Goal: Find specific page/section: Find specific page/section

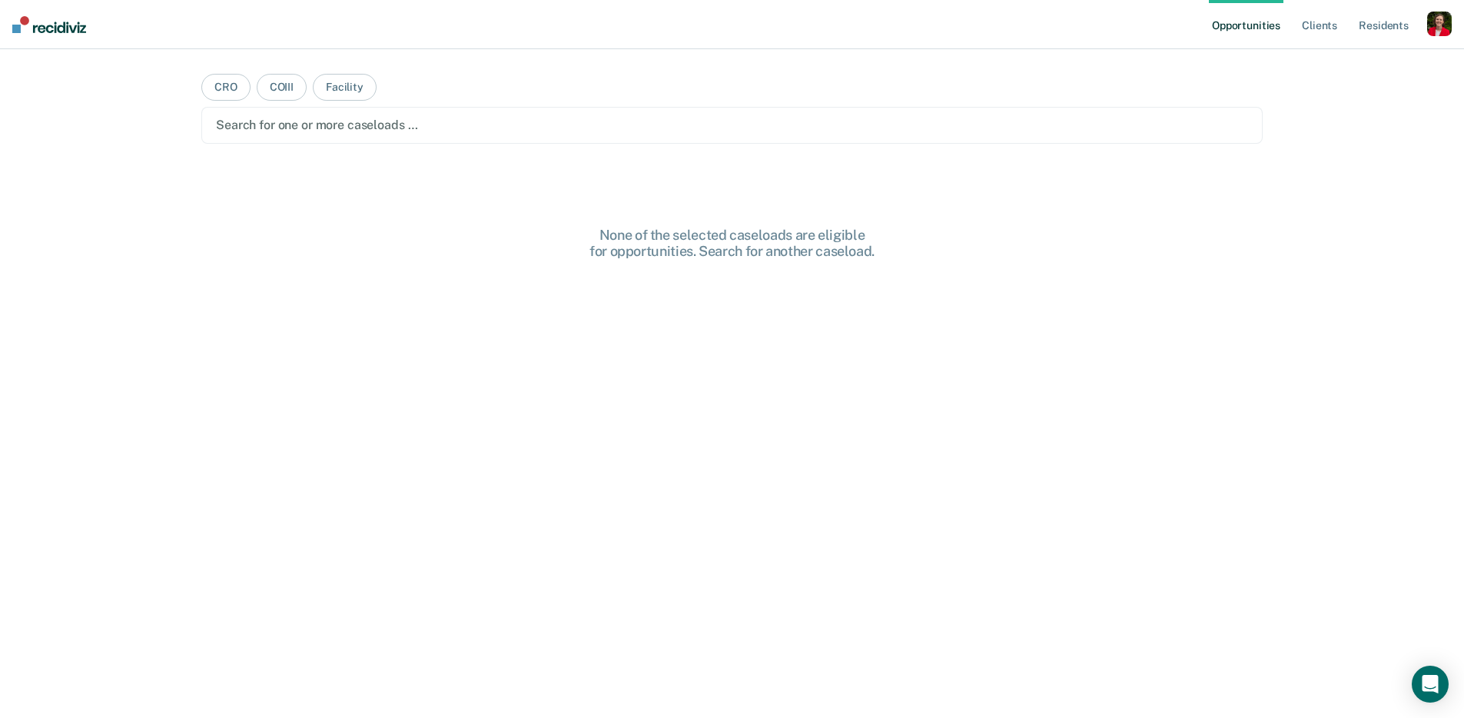
click at [1442, 25] on div "button" at bounding box center [1440, 24] width 25 height 25
click at [1334, 64] on link "Profile" at bounding box center [1378, 62] width 124 height 13
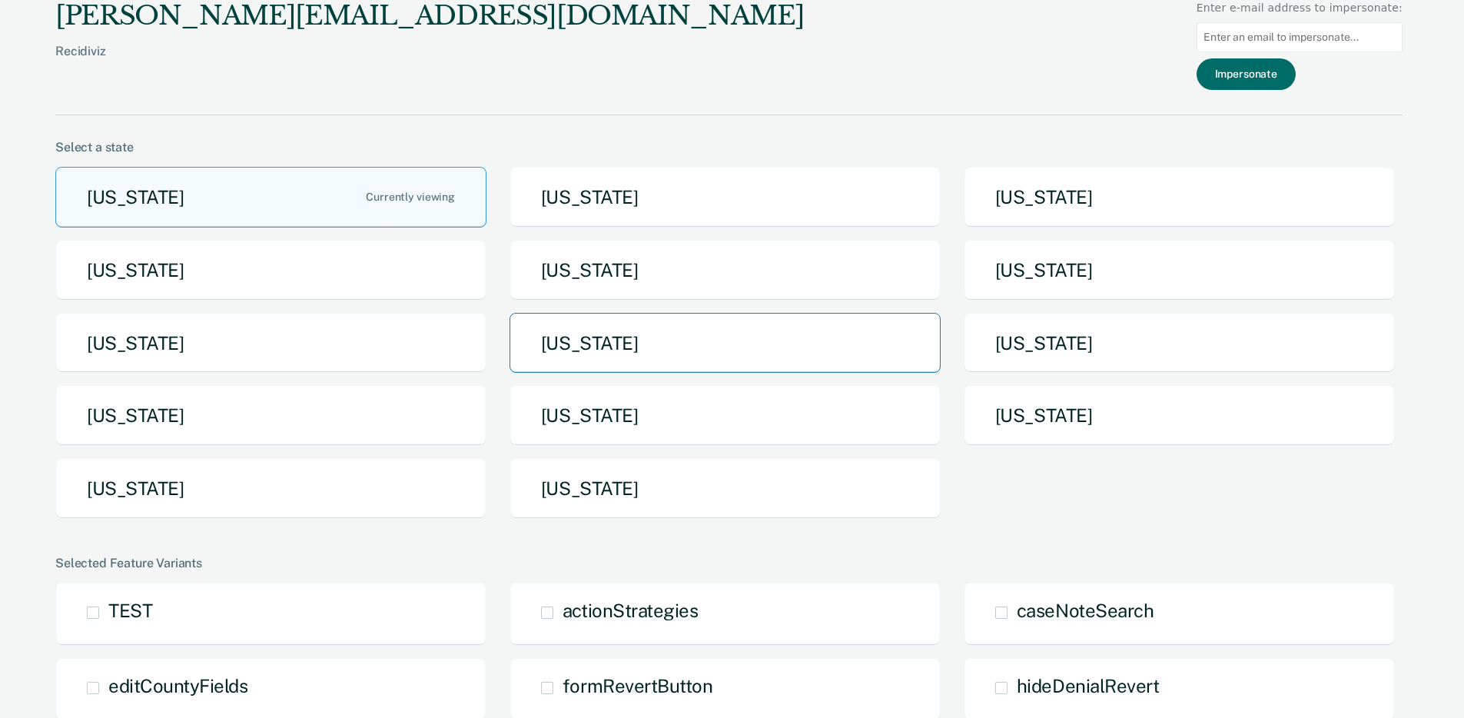
click at [734, 344] on button "[US_STATE]" at bounding box center [725, 343] width 431 height 61
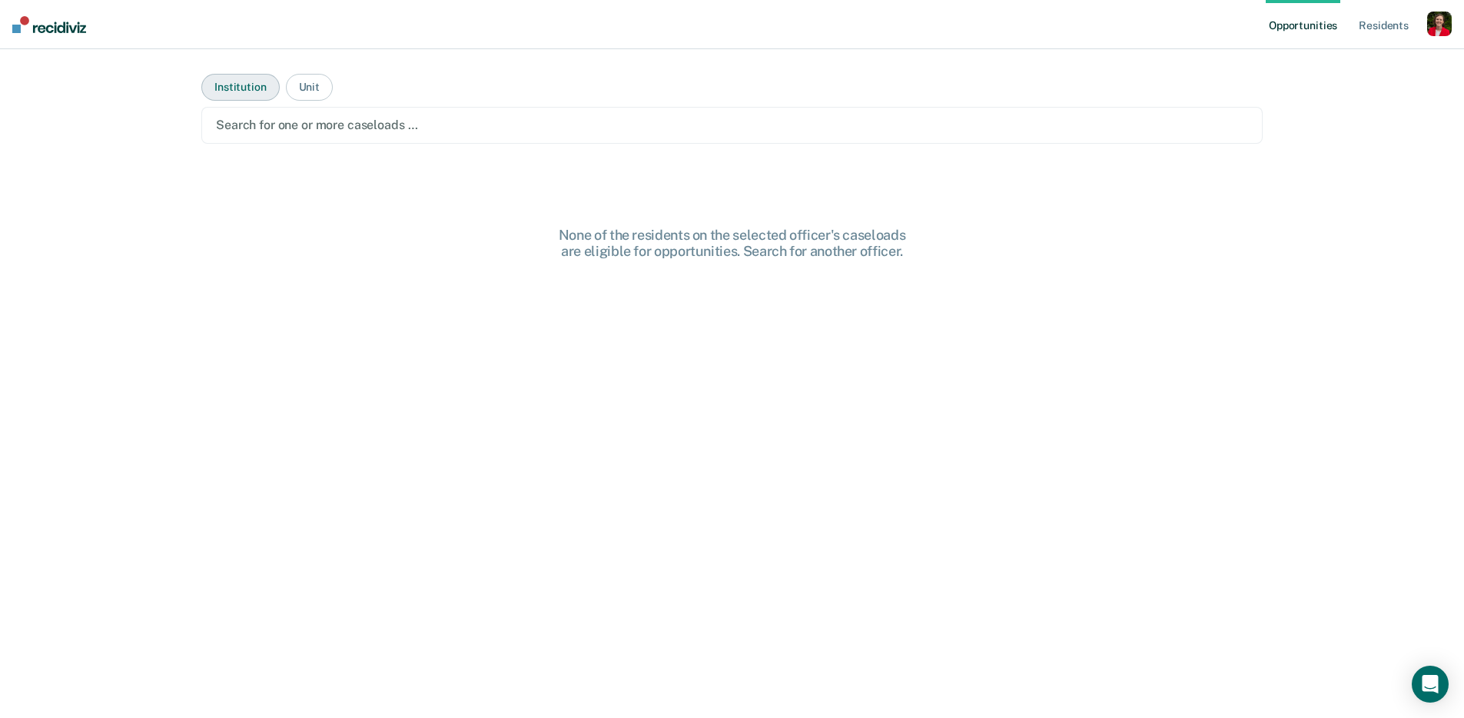
click at [244, 87] on button "Institution" at bounding box center [240, 87] width 78 height 27
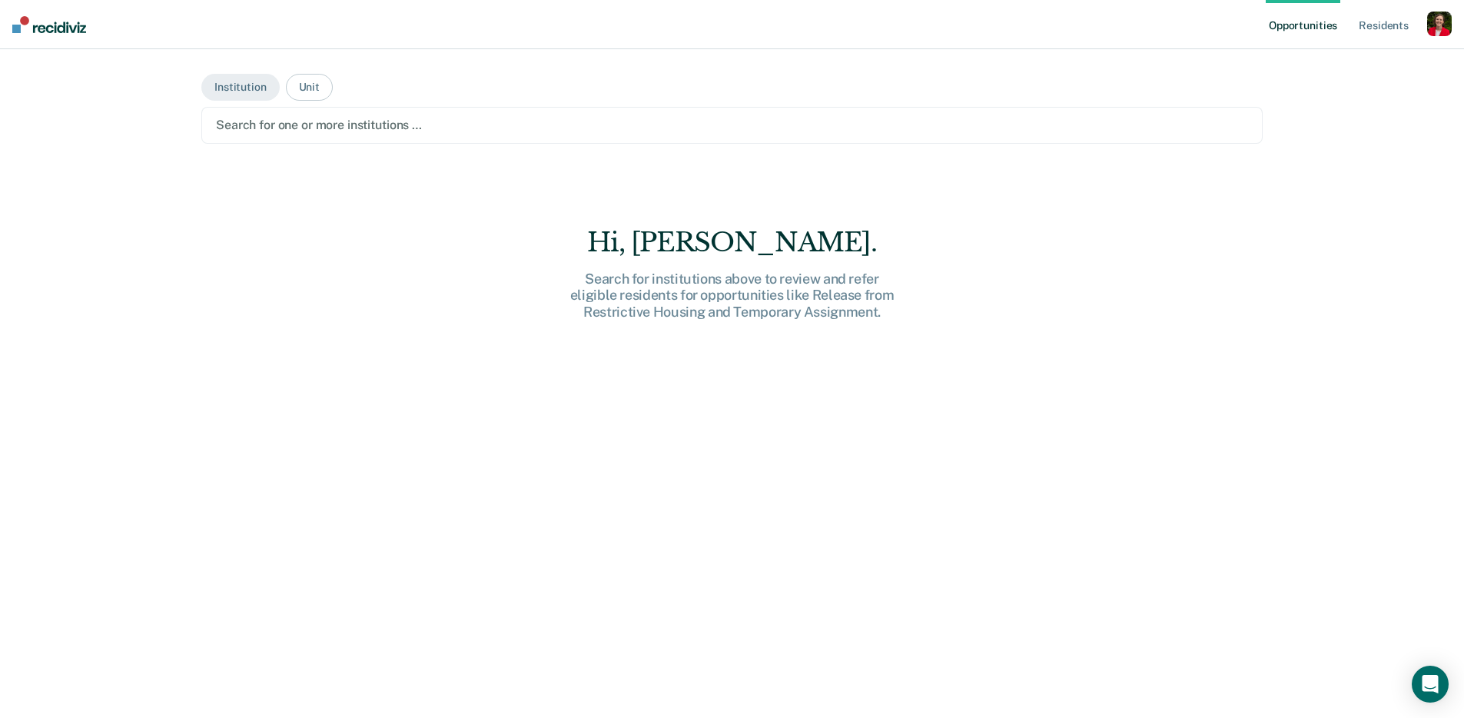
click at [276, 127] on div at bounding box center [732, 125] width 1032 height 18
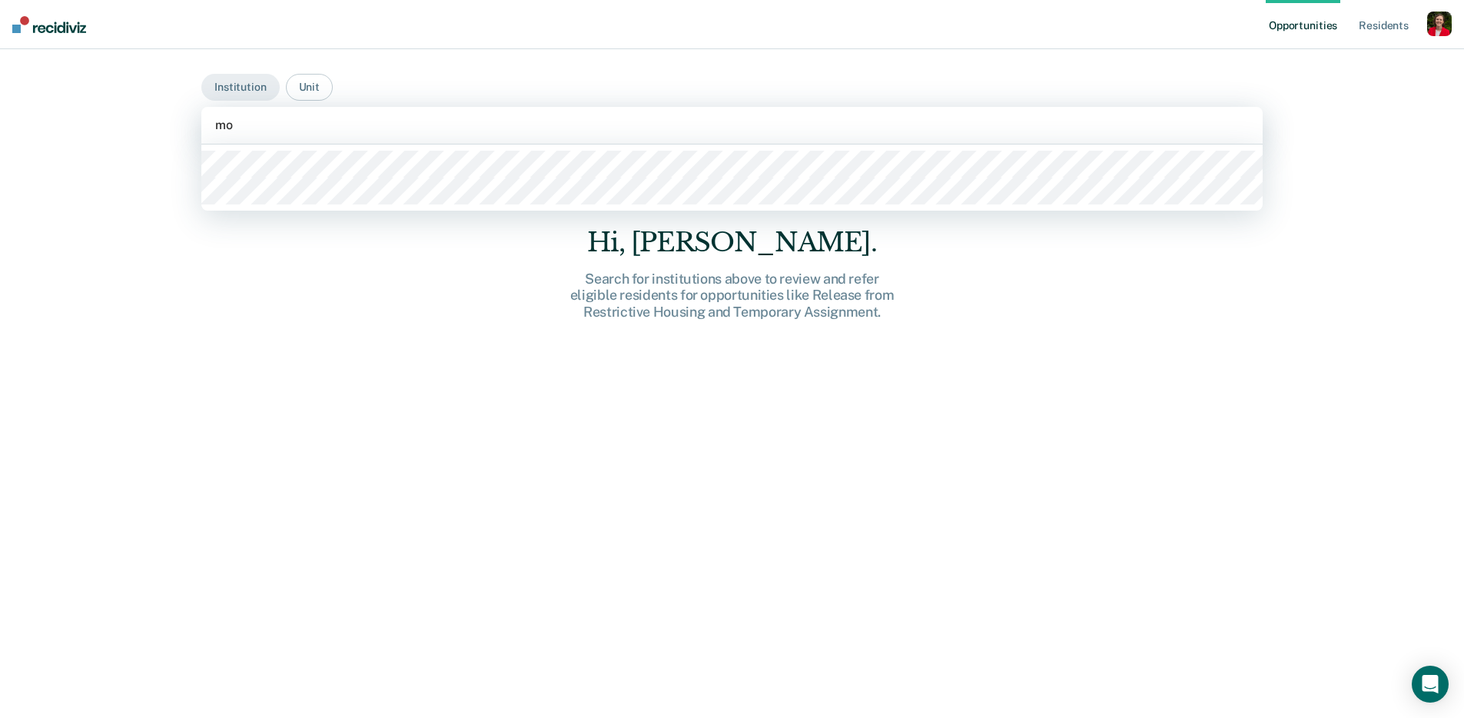
type input "mob"
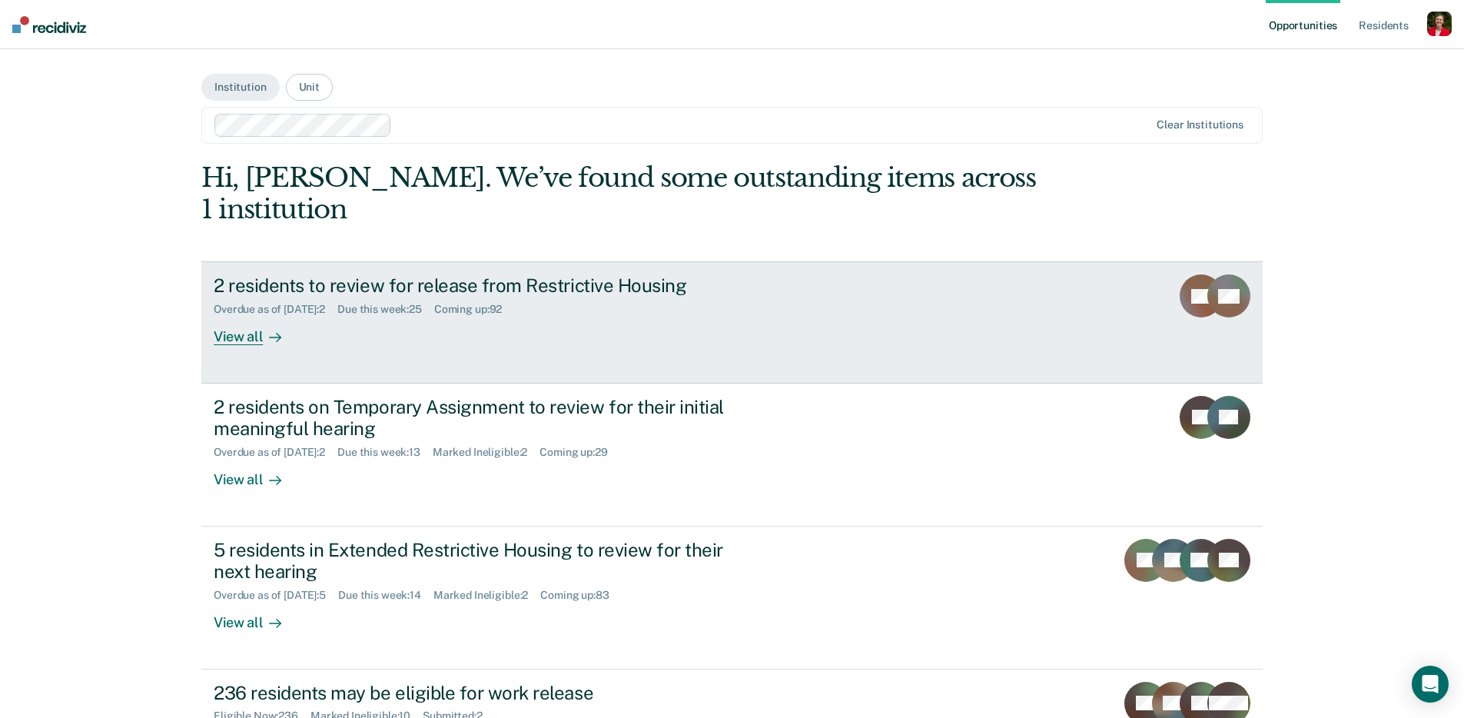
scroll to position [223, 0]
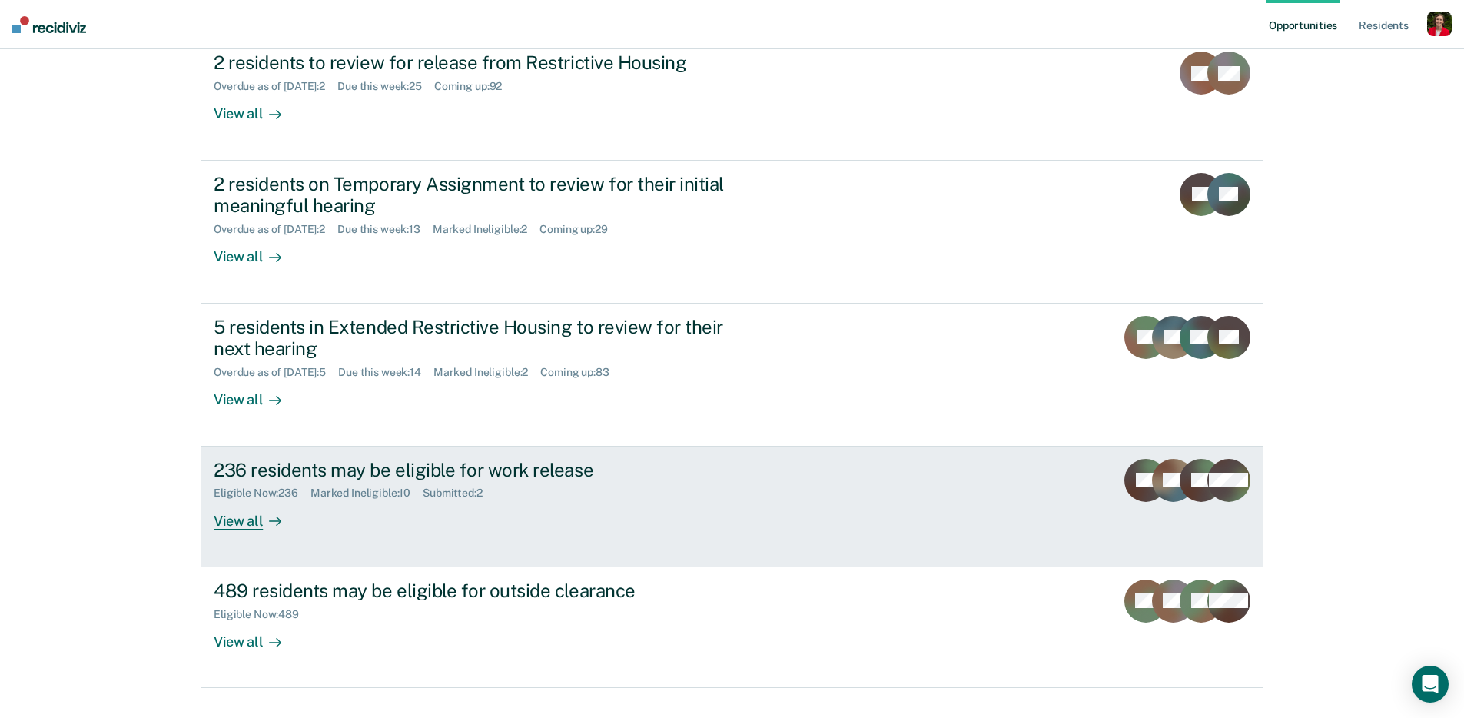
click at [378, 470] on div "236 residents may be eligible for work release Eligible Now : 236 Marked Inelig…" at bounding box center [502, 494] width 577 height 71
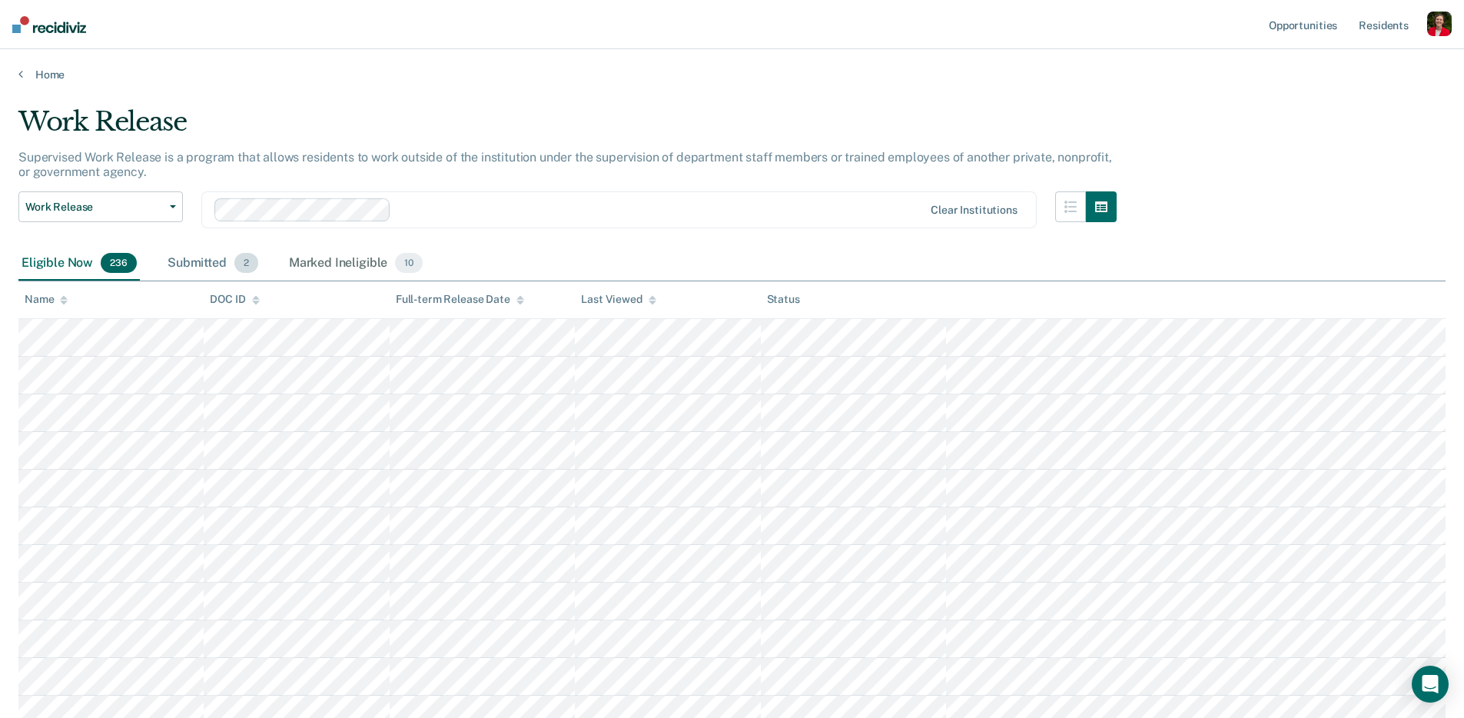
click at [214, 258] on div "Submitted 2" at bounding box center [213, 264] width 97 height 34
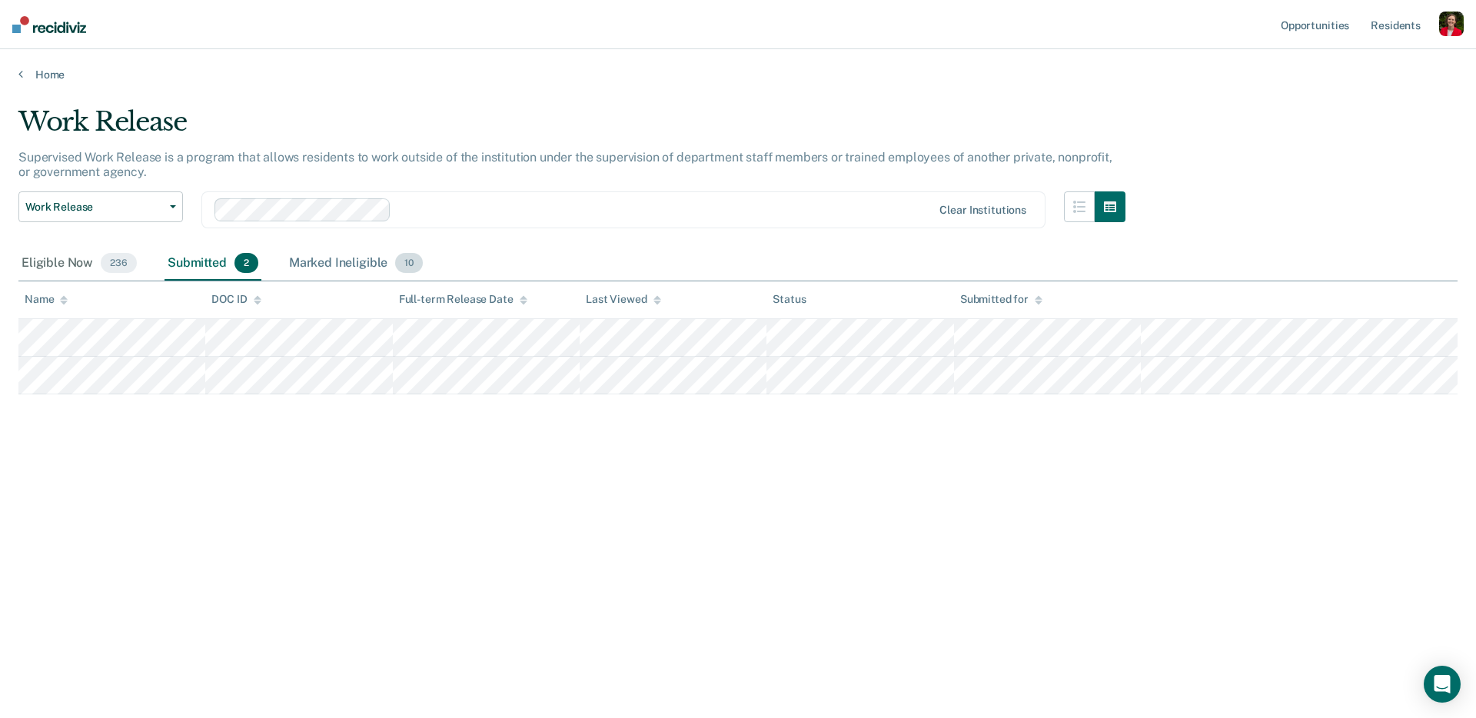
click at [326, 261] on div "Marked Ineligible 10" at bounding box center [356, 264] width 140 height 34
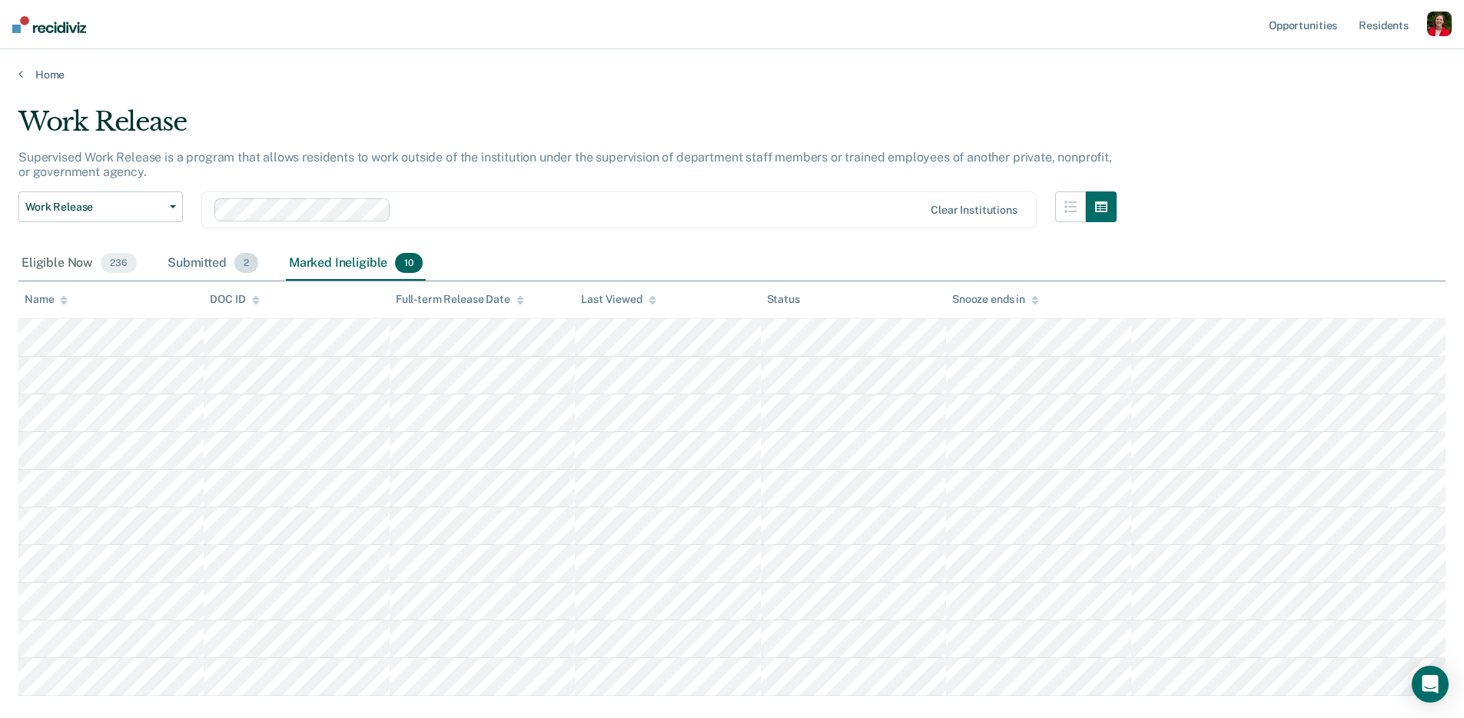
click at [197, 255] on div "Submitted 2" at bounding box center [213, 264] width 97 height 34
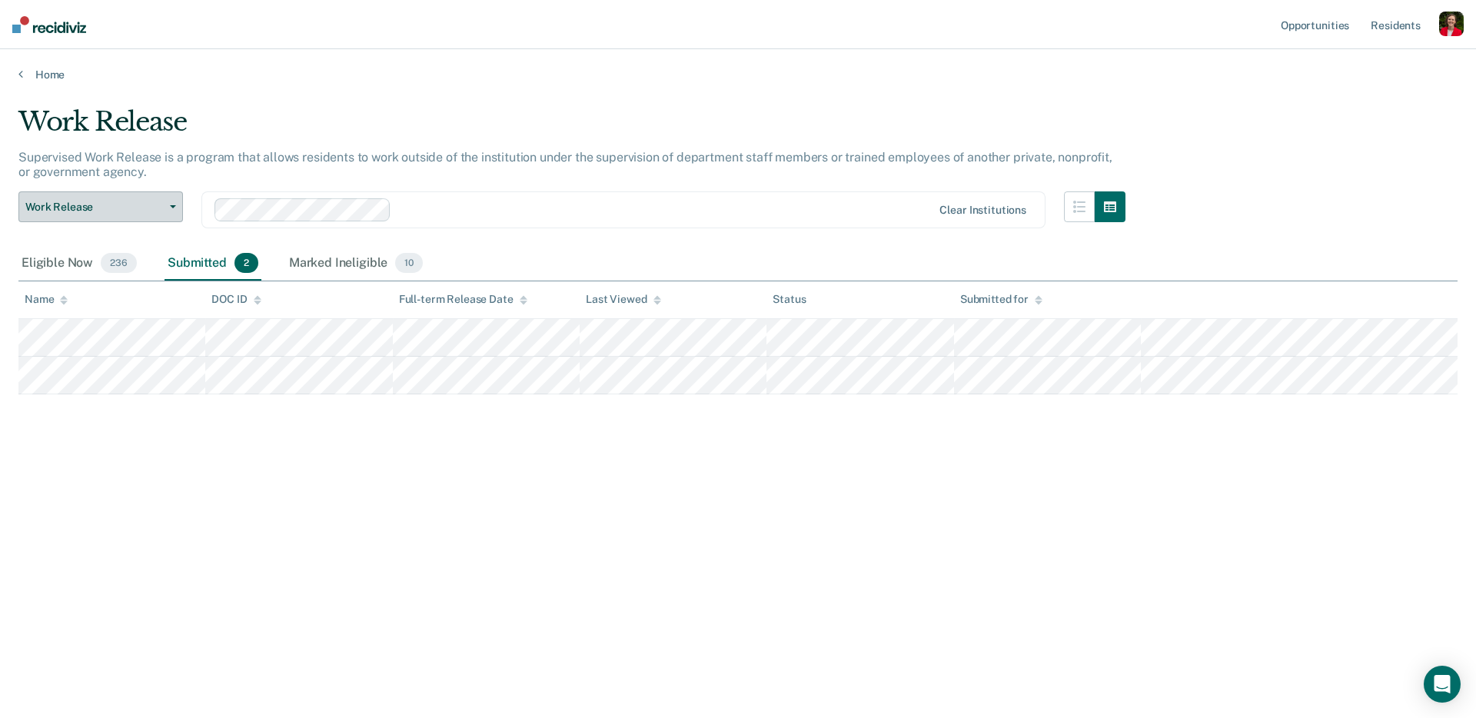
click at [134, 208] on span "Work Release" at bounding box center [94, 207] width 138 height 13
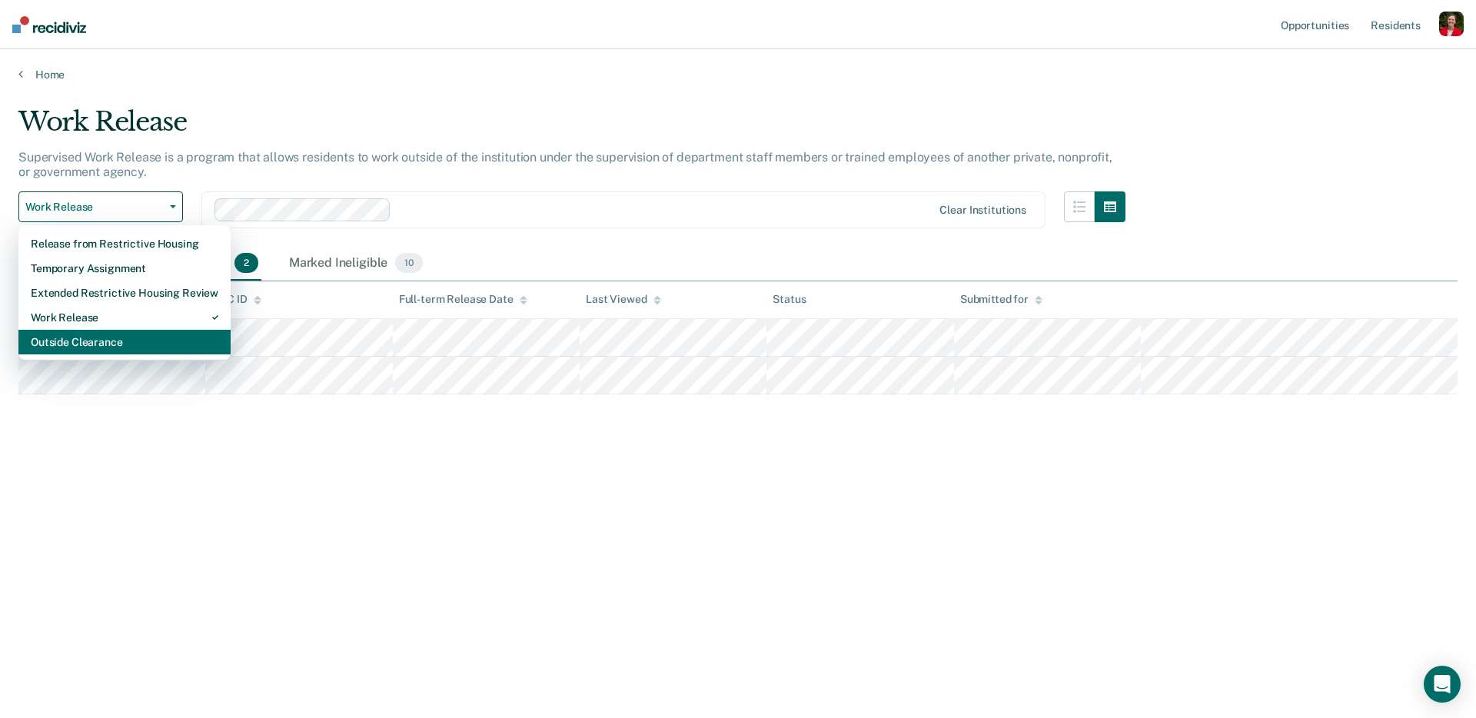
click at [121, 338] on div "Outside Clearance" at bounding box center [125, 342] width 188 height 25
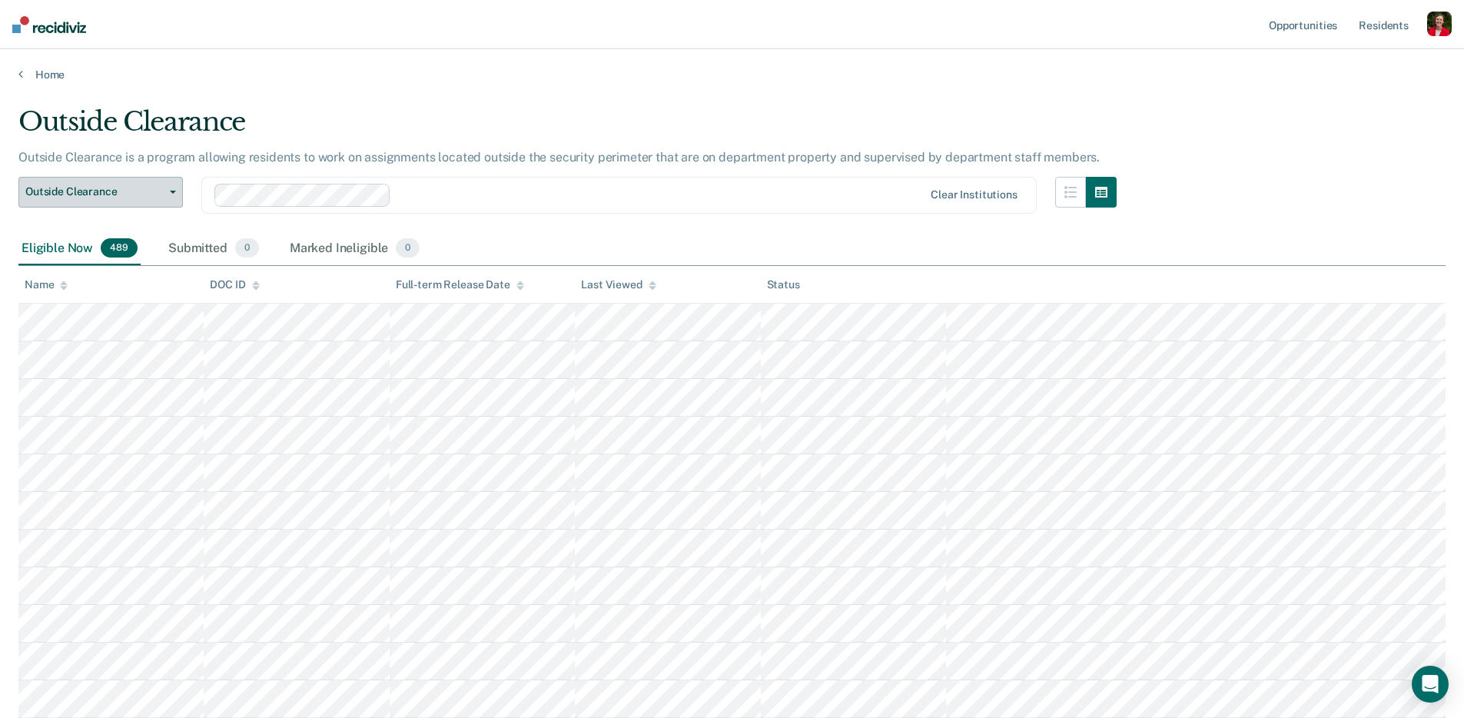
scroll to position [9, 0]
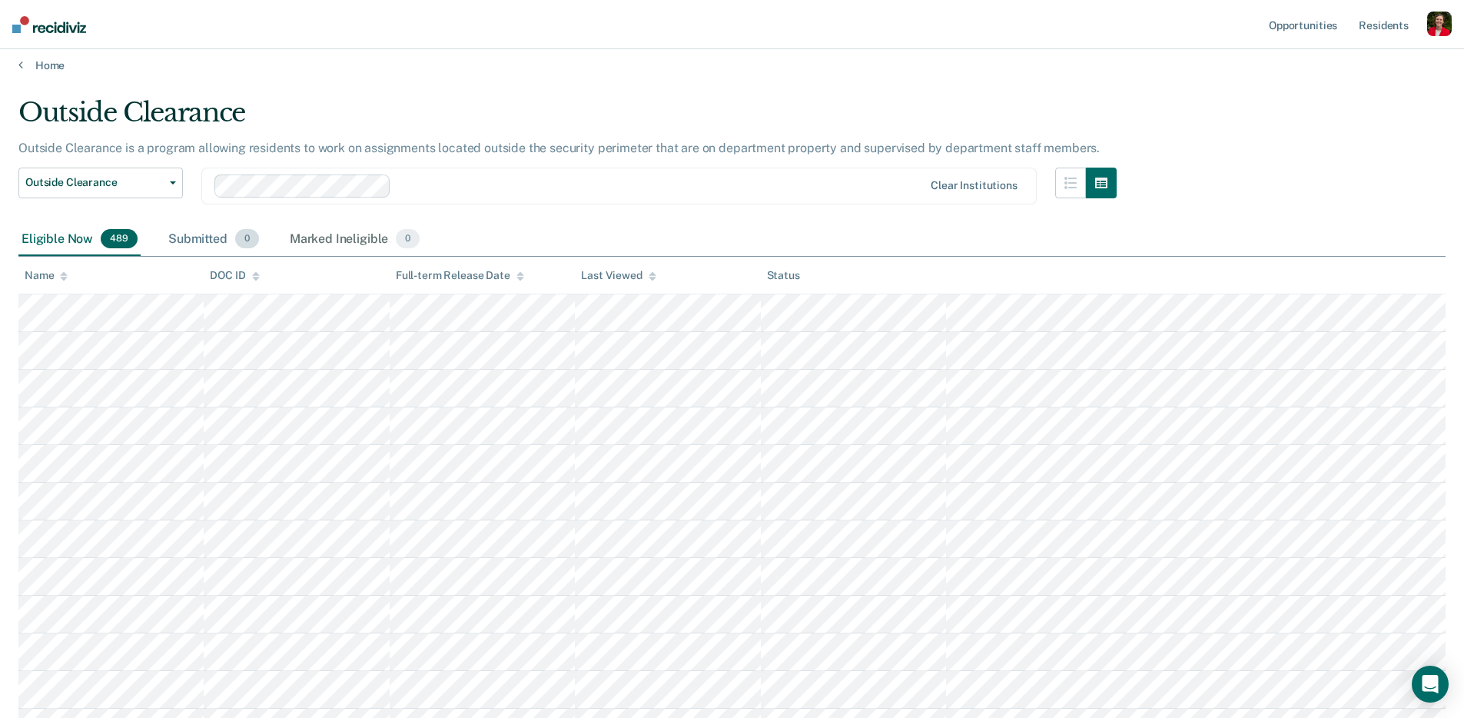
click at [189, 245] on div "Submitted 0" at bounding box center [213, 240] width 97 height 34
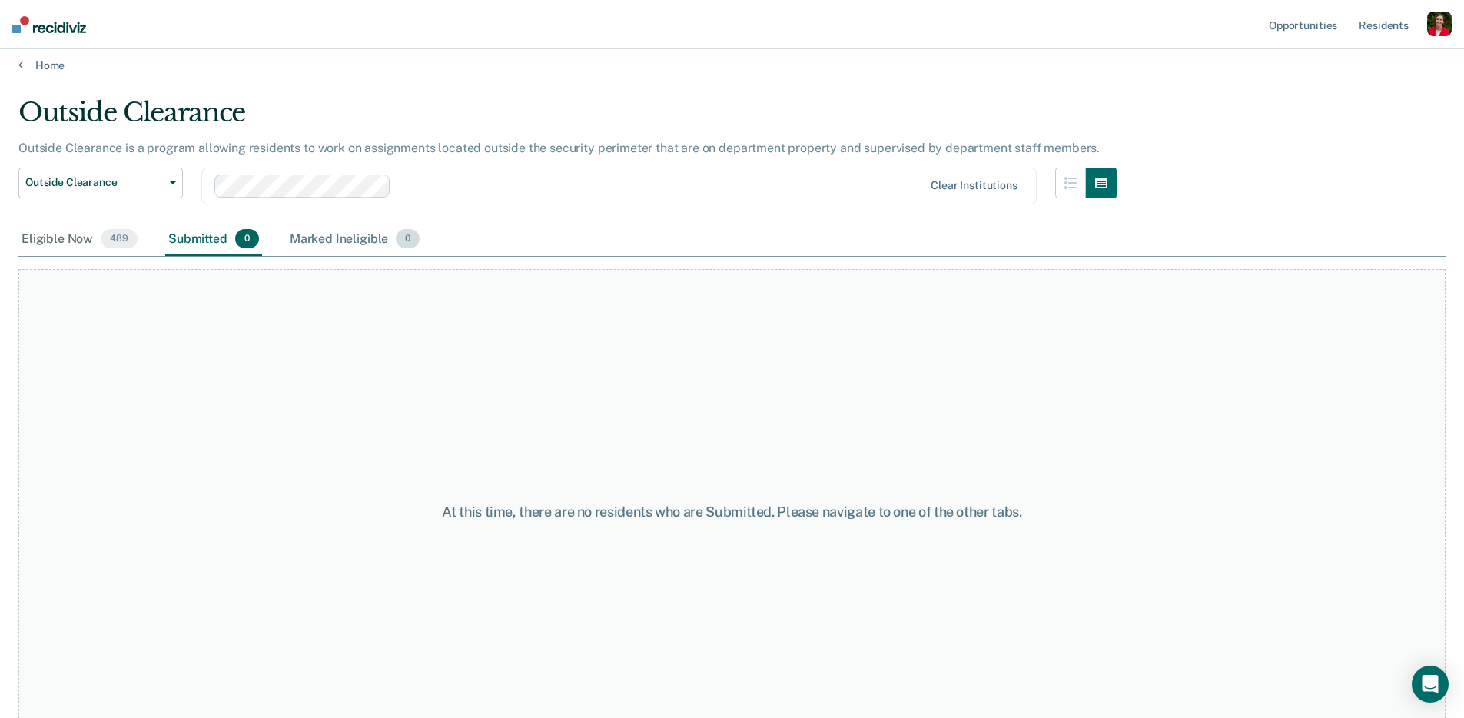
click at [321, 235] on div "Marked Ineligible 0" at bounding box center [355, 240] width 137 height 34
click at [64, 239] on div "Eligible Now 489" at bounding box center [79, 240] width 122 height 34
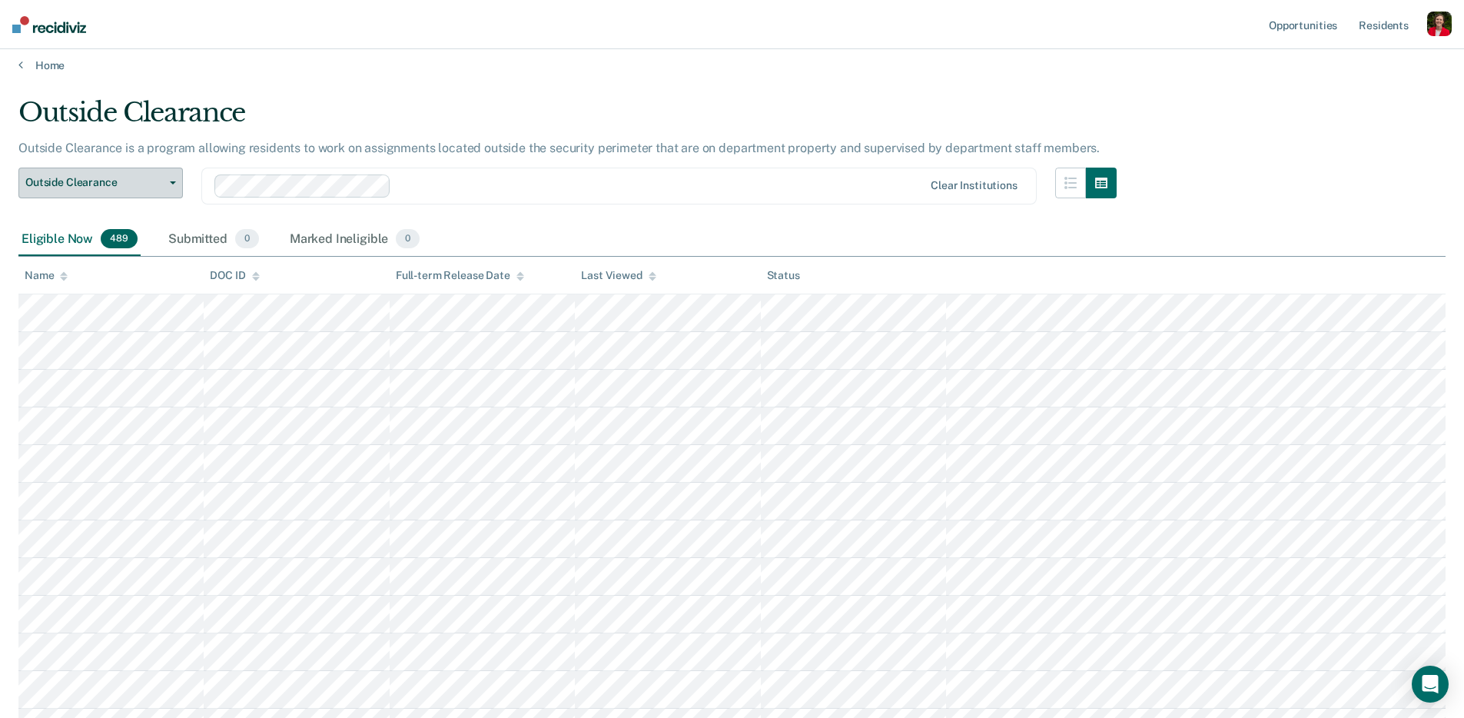
click at [155, 177] on span "Outside Clearance" at bounding box center [94, 182] width 138 height 13
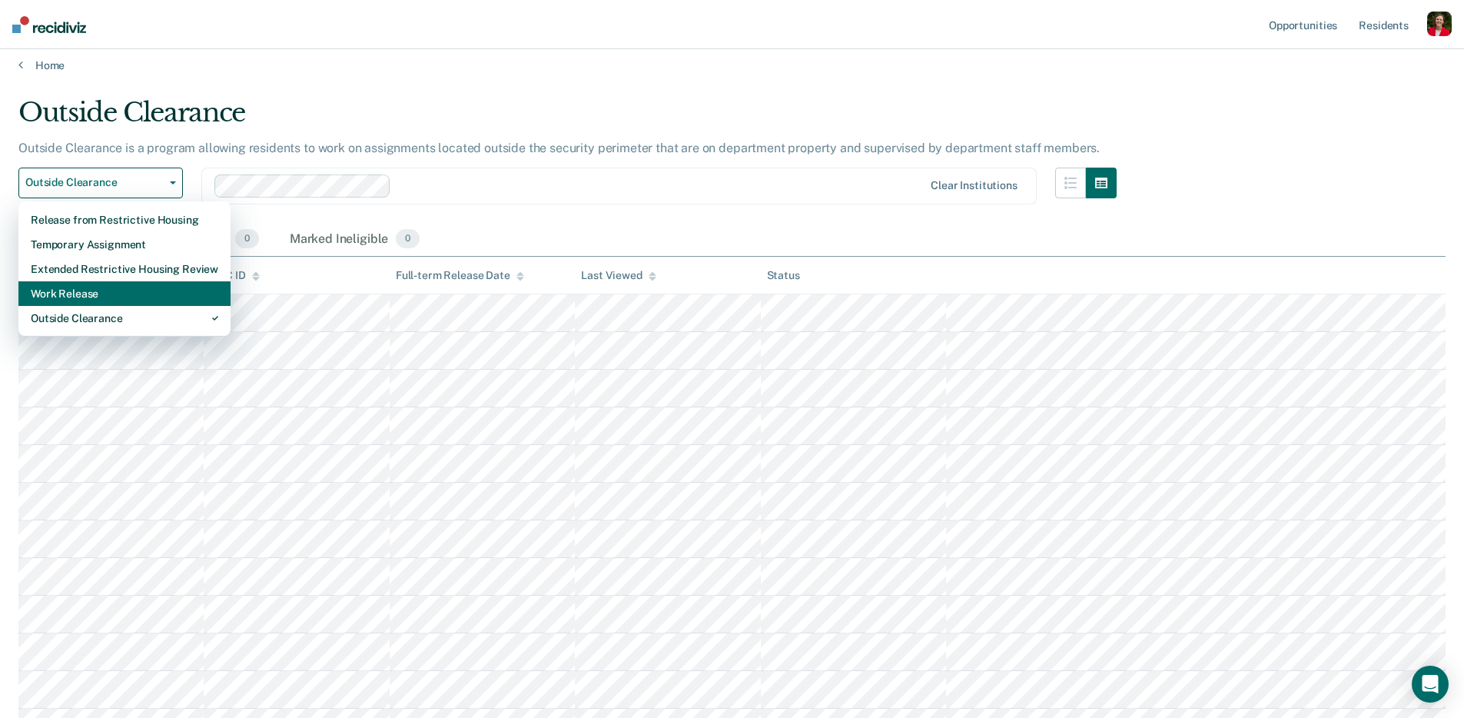
click at [148, 294] on div "Work Release" at bounding box center [125, 293] width 188 height 25
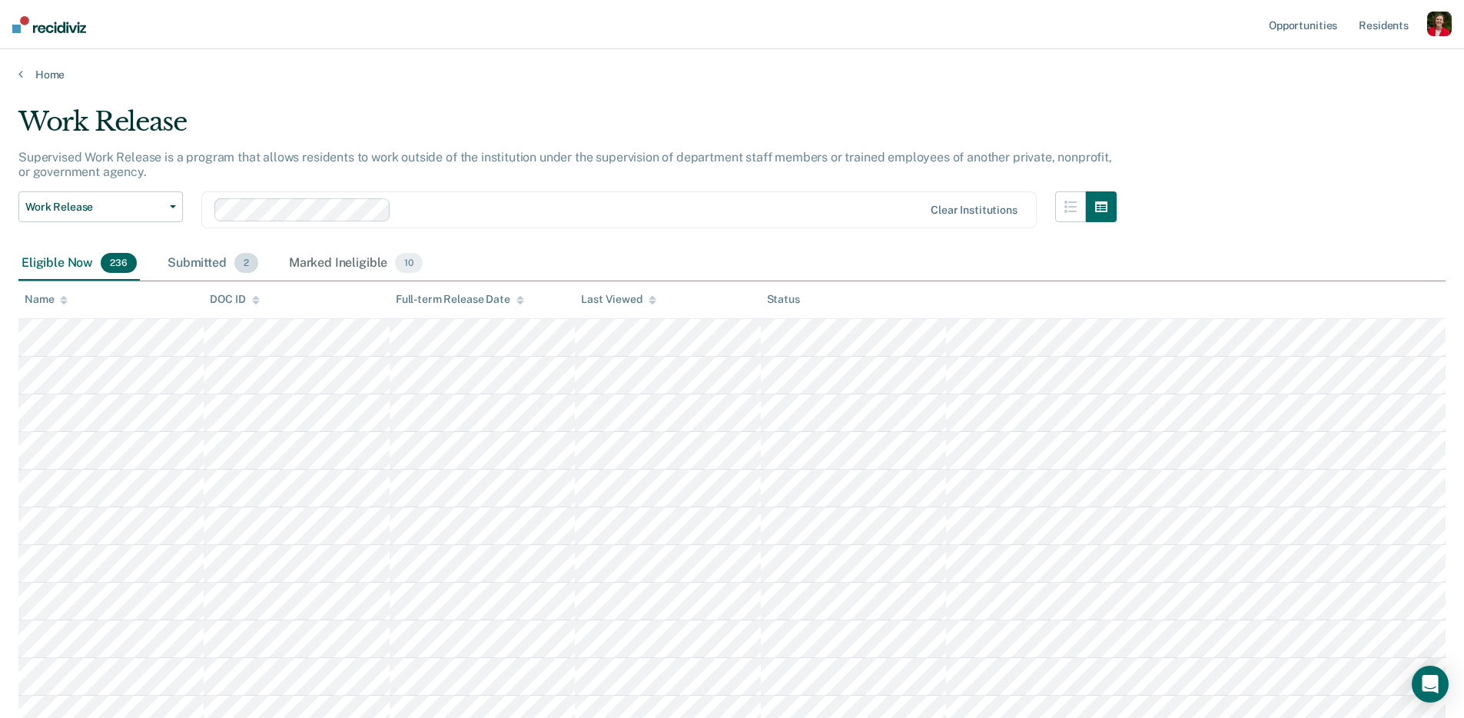
click at [194, 265] on div "Submitted 2" at bounding box center [213, 264] width 97 height 34
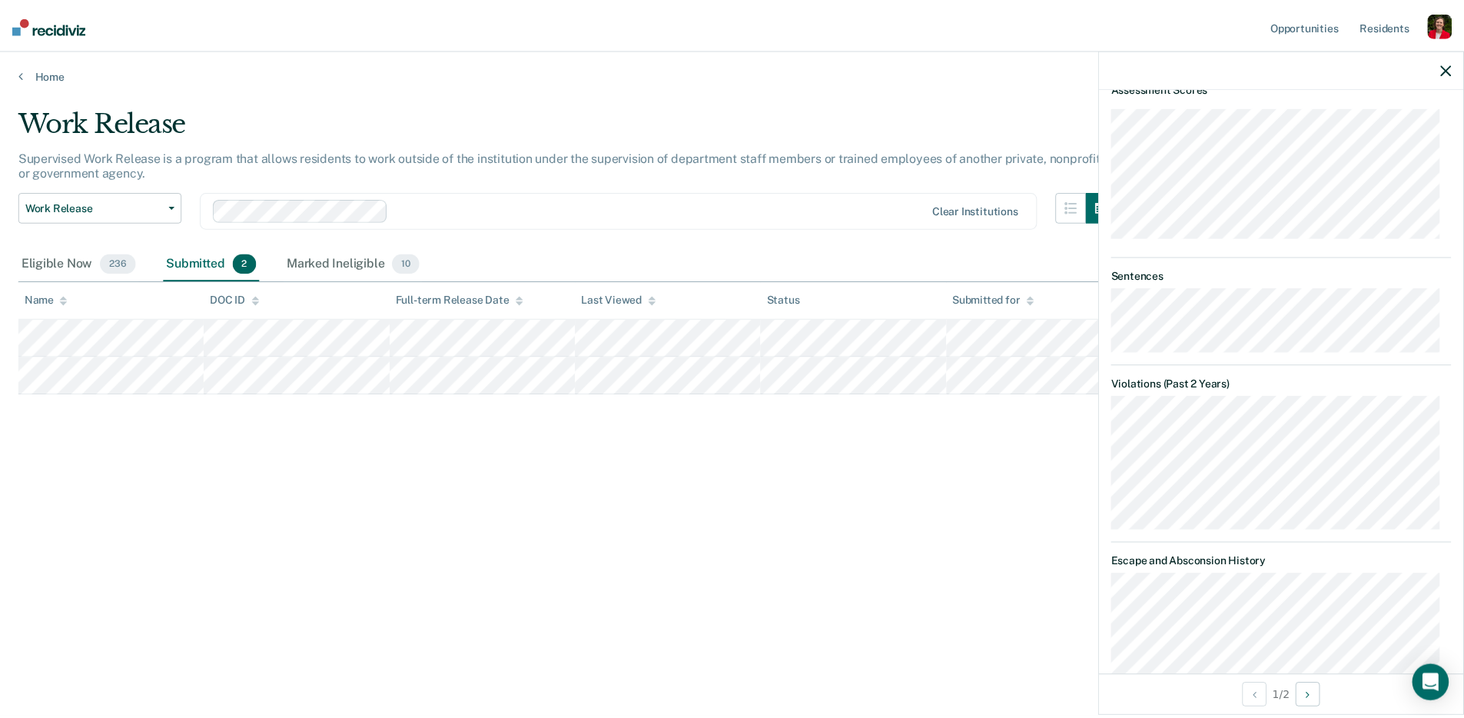
scroll to position [1468, 0]
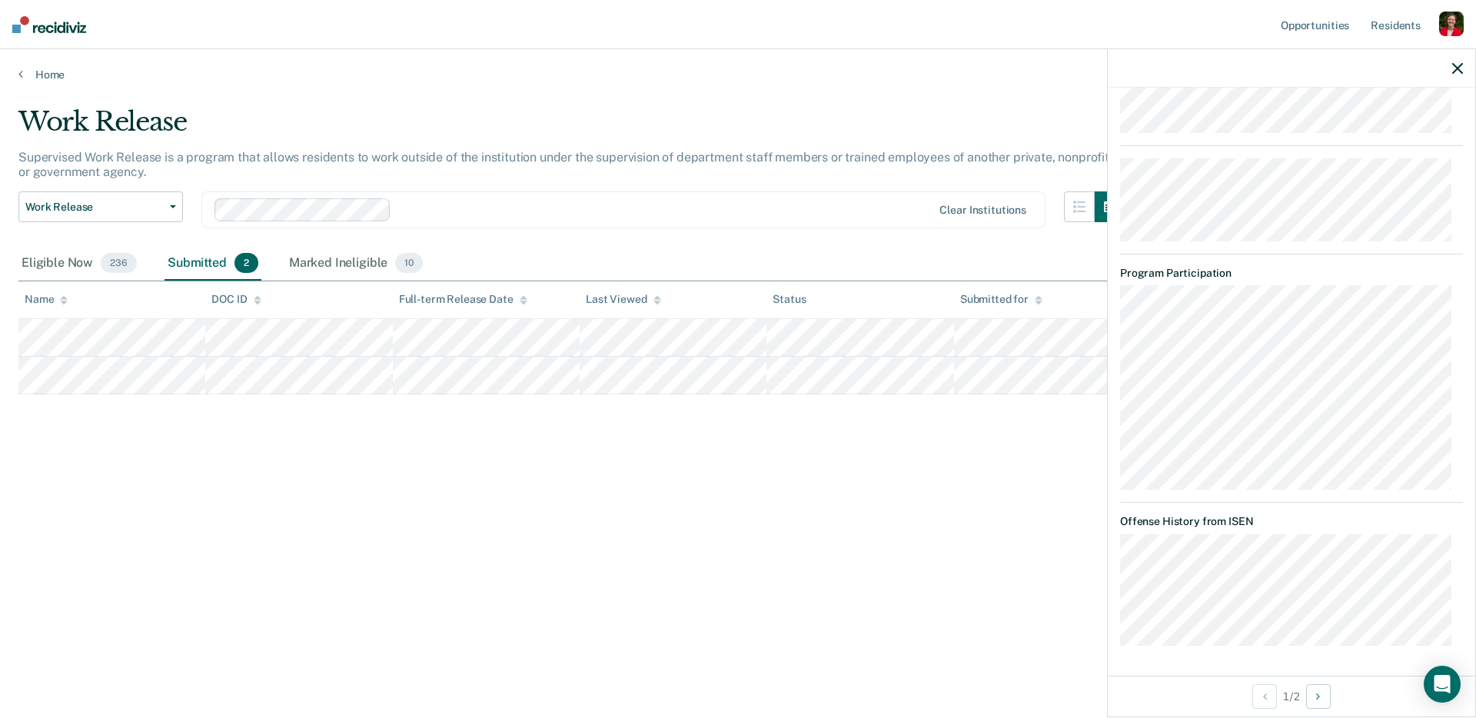
click at [190, 470] on div "Work Release Supervised Work Release is a program that allows residents to work…" at bounding box center [737, 354] width 1439 height 497
click at [313, 273] on div "Marked Ineligible 10" at bounding box center [356, 264] width 140 height 34
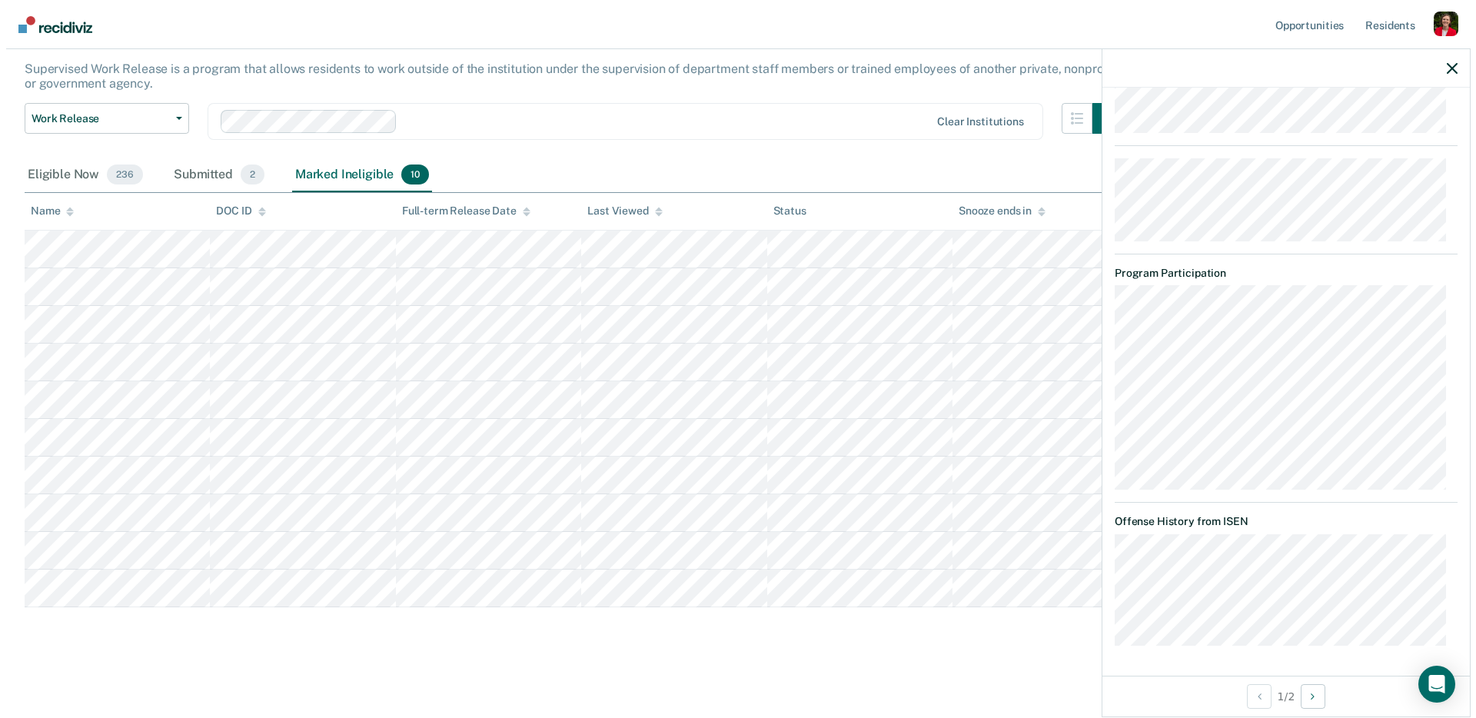
scroll to position [0, 0]
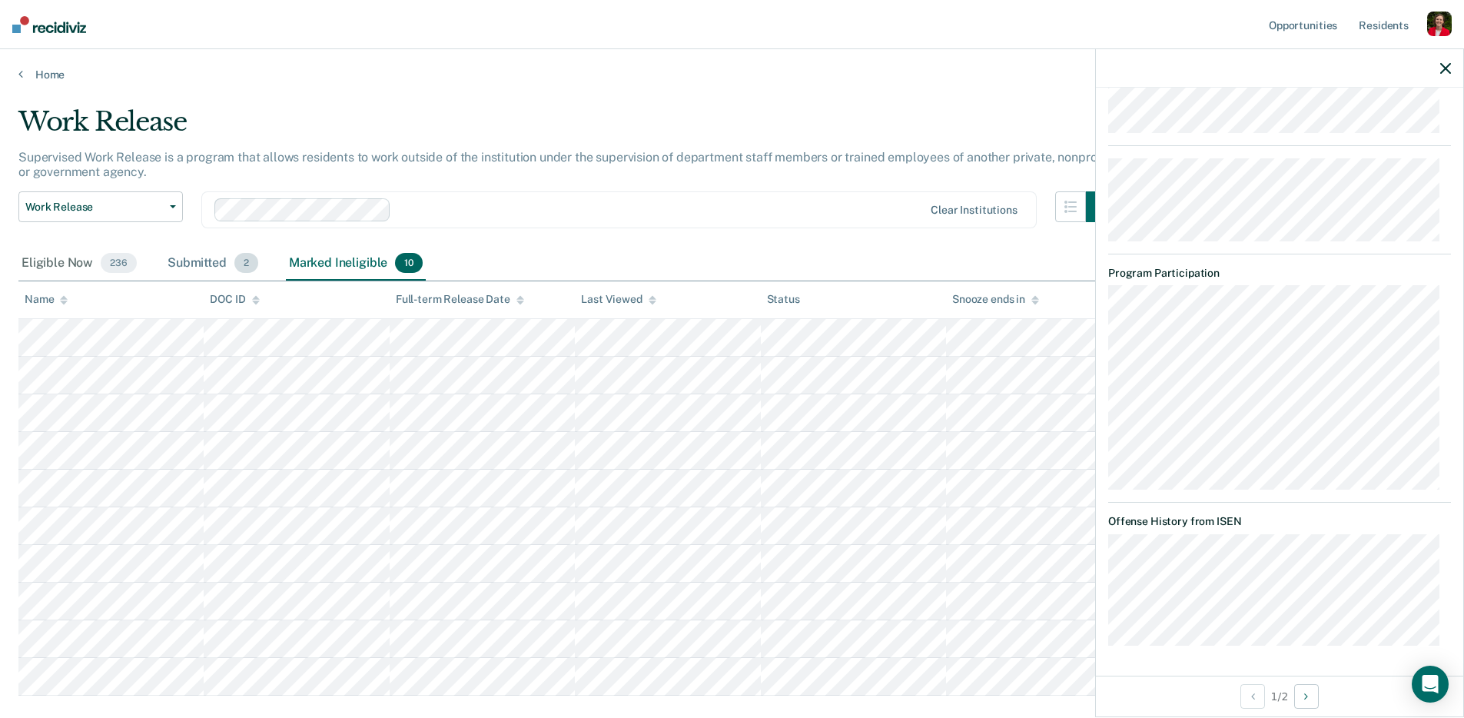
click at [211, 266] on div "Submitted 2" at bounding box center [213, 264] width 97 height 34
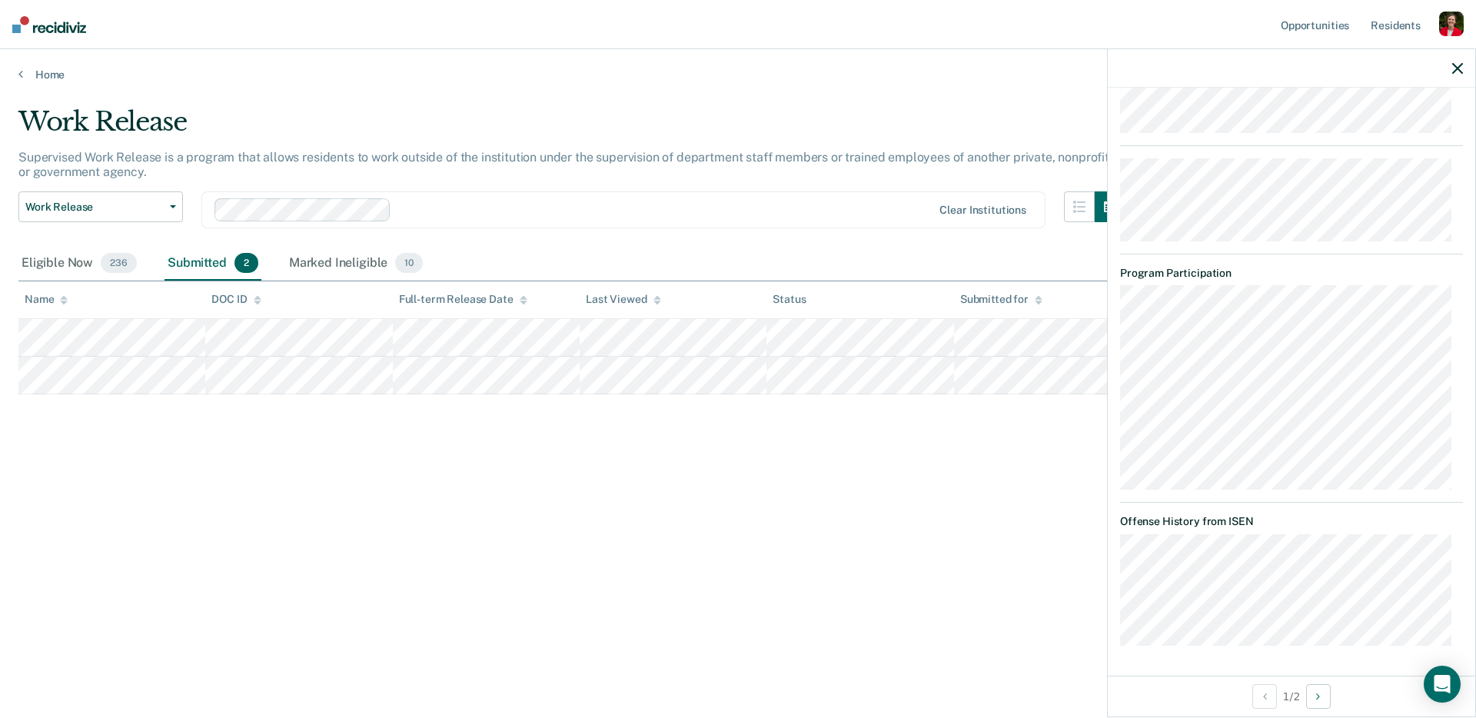
click at [1461, 65] on icon "button" at bounding box center [1457, 68] width 11 height 11
